Goal: Check status: Check status

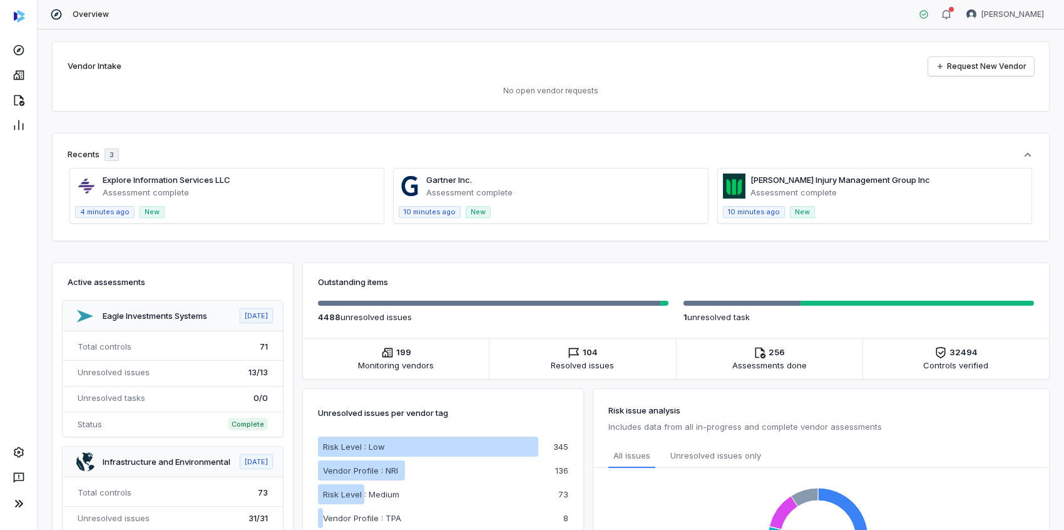
click at [406, 61] on div "Vendor Intake Request New Vendor" at bounding box center [551, 66] width 967 height 19
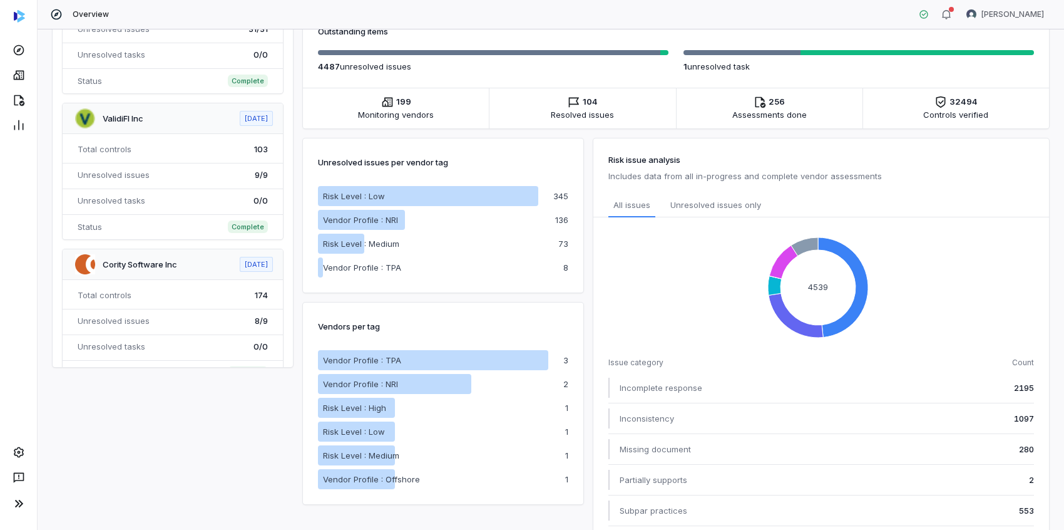
scroll to position [250, 0]
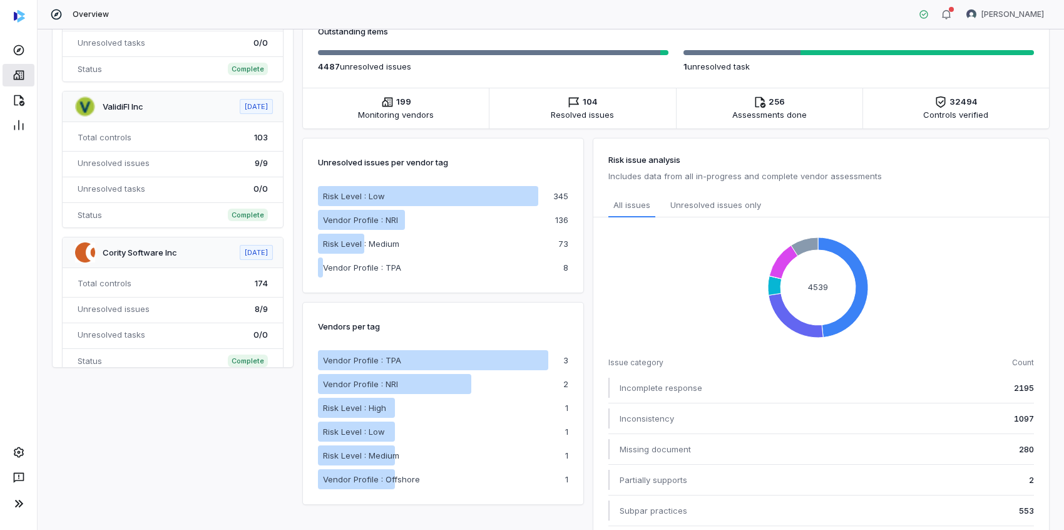
click at [22, 78] on icon at bounding box center [19, 75] width 13 height 13
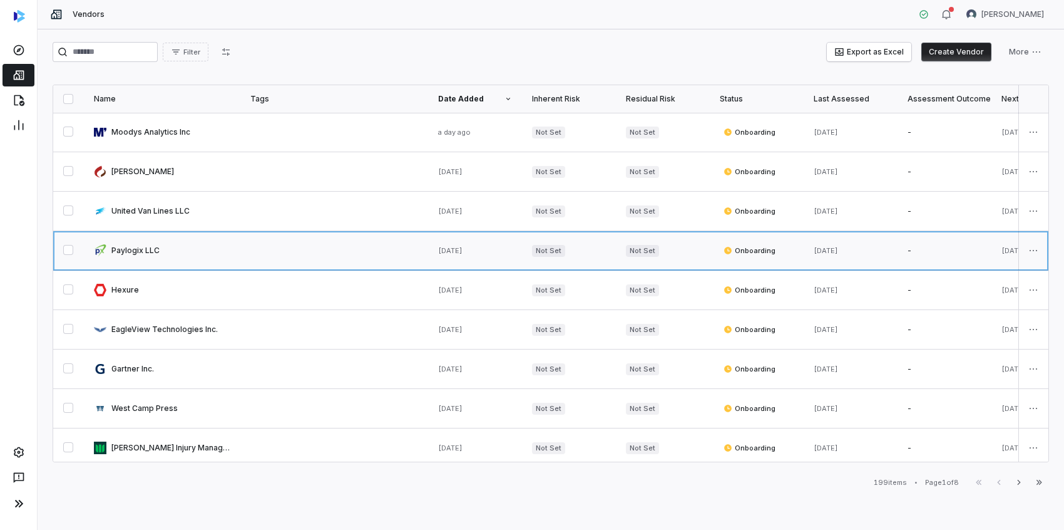
click at [136, 247] on link at bounding box center [162, 250] width 157 height 39
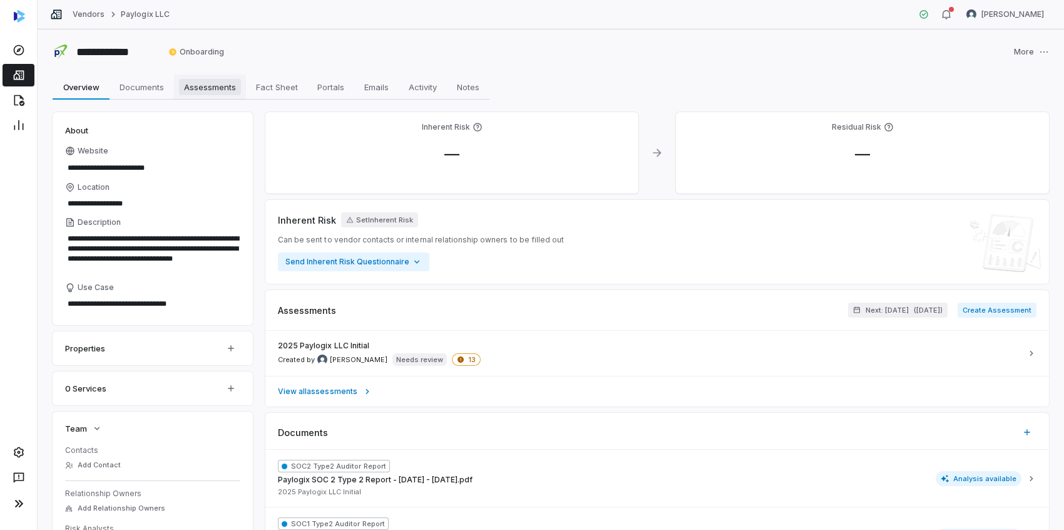
click at [221, 90] on span "Assessments" at bounding box center [210, 87] width 62 height 16
type textarea "*"
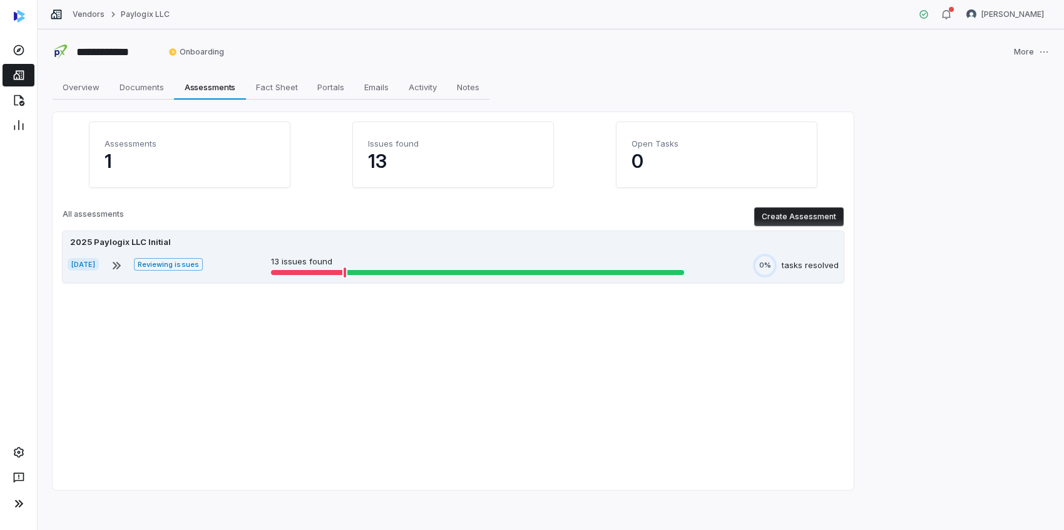
click at [327, 272] on div at bounding box center [308, 272] width 74 height 5
